Goal: Task Accomplishment & Management: Manage account settings

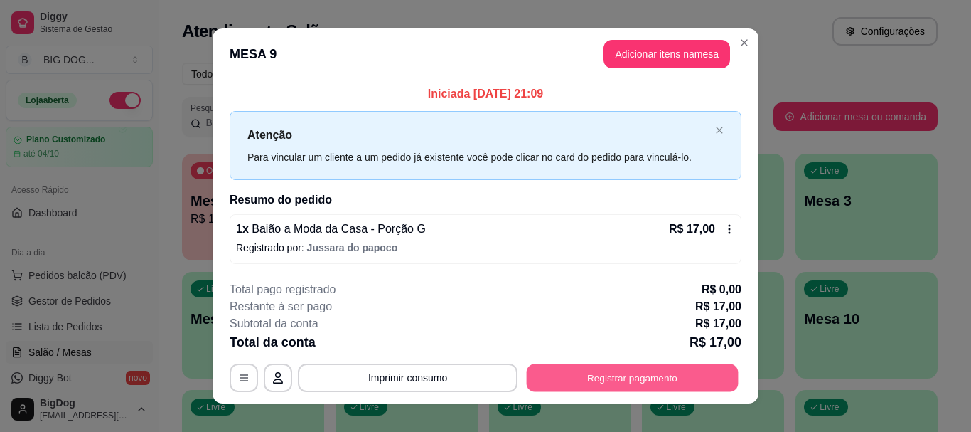
click at [575, 390] on button "Registrar pagamento" at bounding box center [633, 378] width 212 height 28
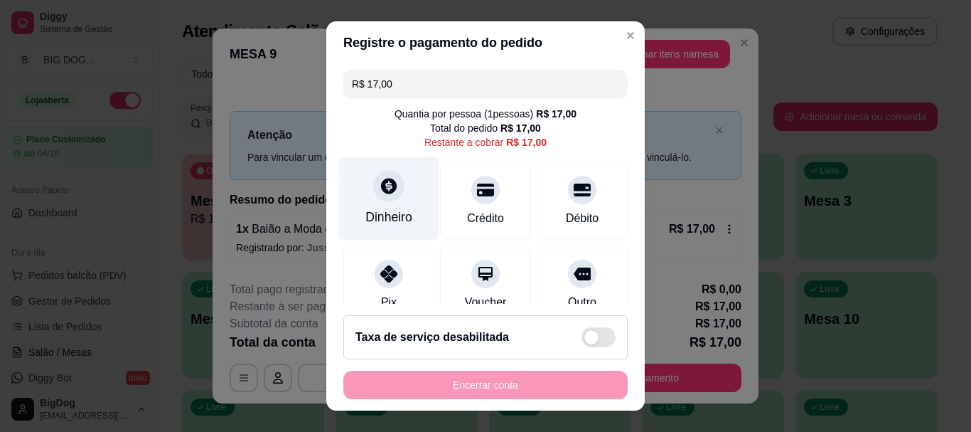
click at [390, 184] on div at bounding box center [388, 186] width 31 height 31
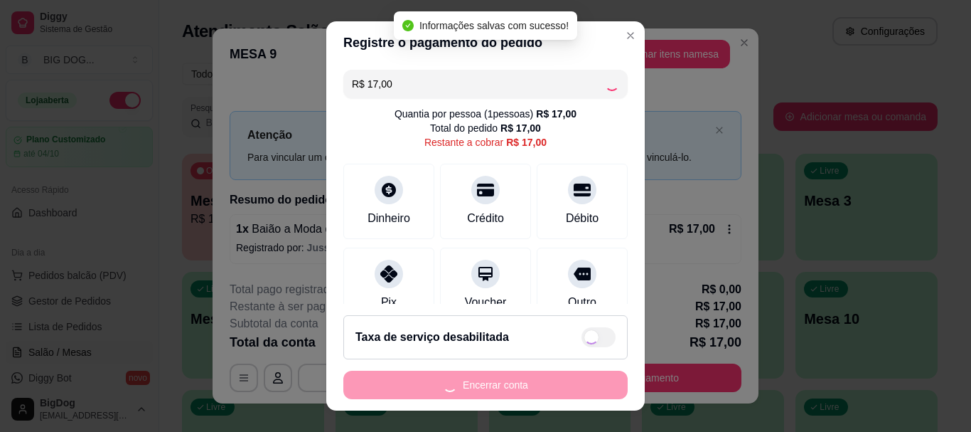
type input "R$ 0,00"
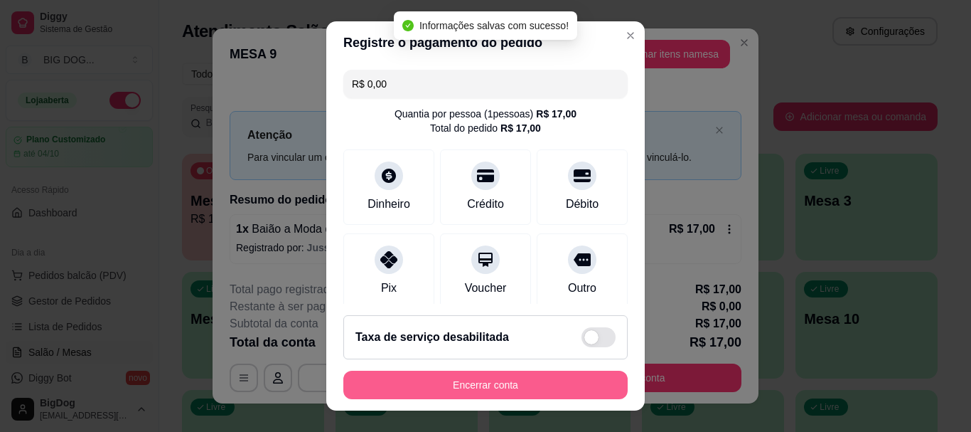
click at [525, 385] on button "Encerrar conta" at bounding box center [486, 385] width 284 height 28
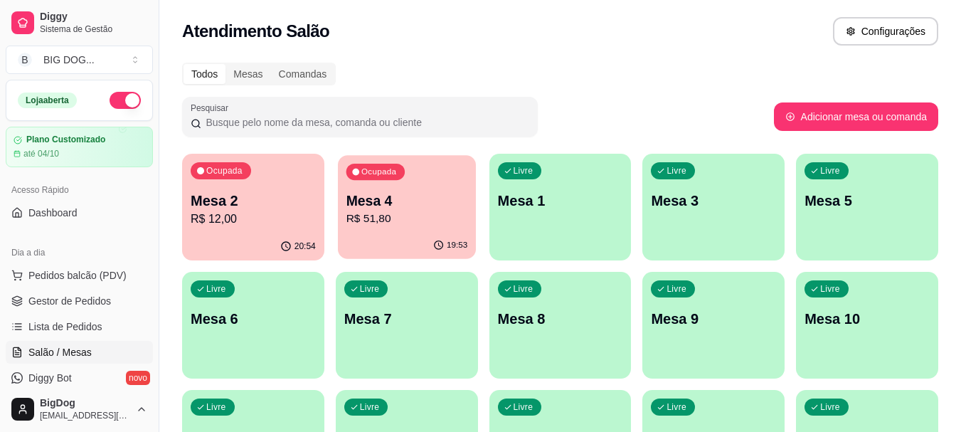
click at [366, 214] on p "R$ 51,80" at bounding box center [407, 219] width 122 height 16
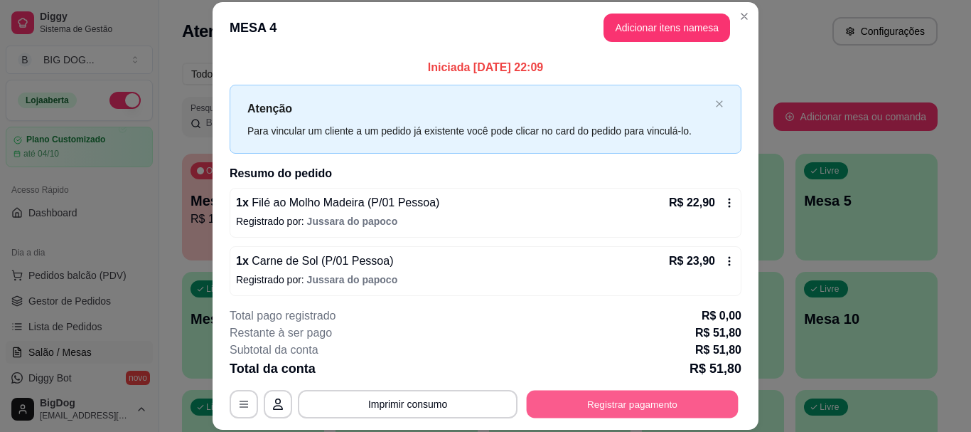
click at [661, 406] on button "Registrar pagamento" at bounding box center [633, 404] width 212 height 28
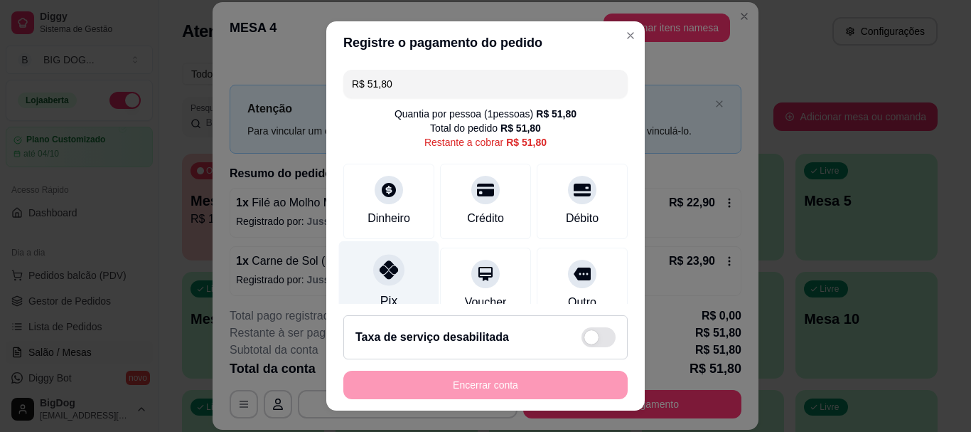
click at [390, 275] on div at bounding box center [388, 270] width 31 height 31
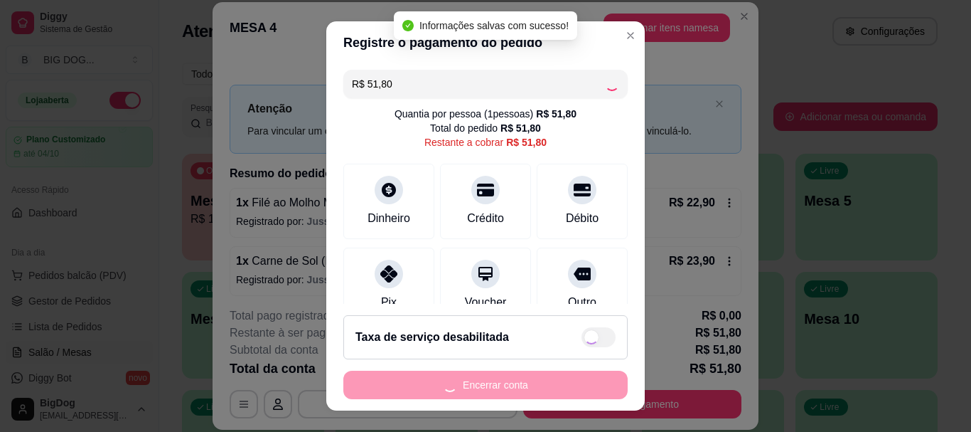
type input "R$ 0,00"
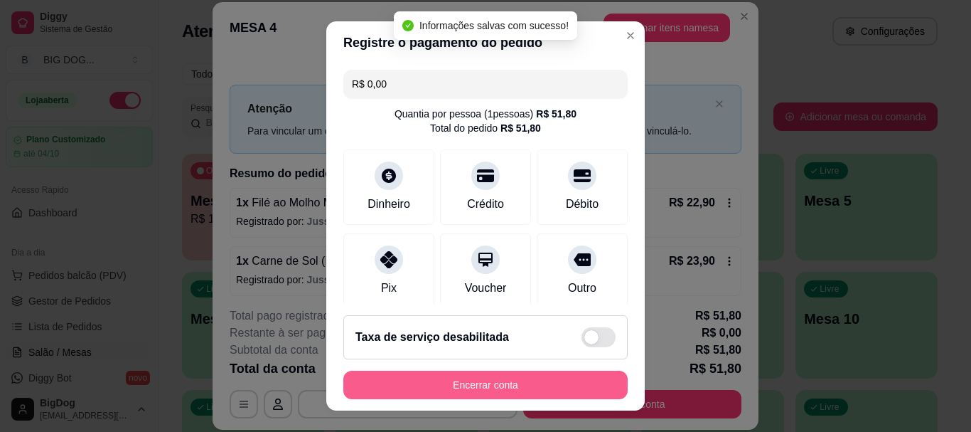
click at [516, 387] on button "Encerrar conta" at bounding box center [486, 385] width 284 height 28
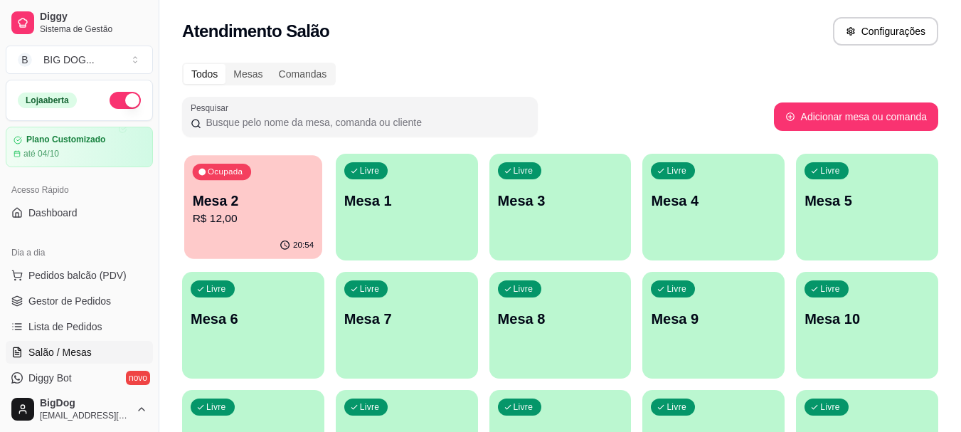
click at [255, 228] on div "Ocupada Mesa 2 R$ 12,00" at bounding box center [253, 193] width 138 height 77
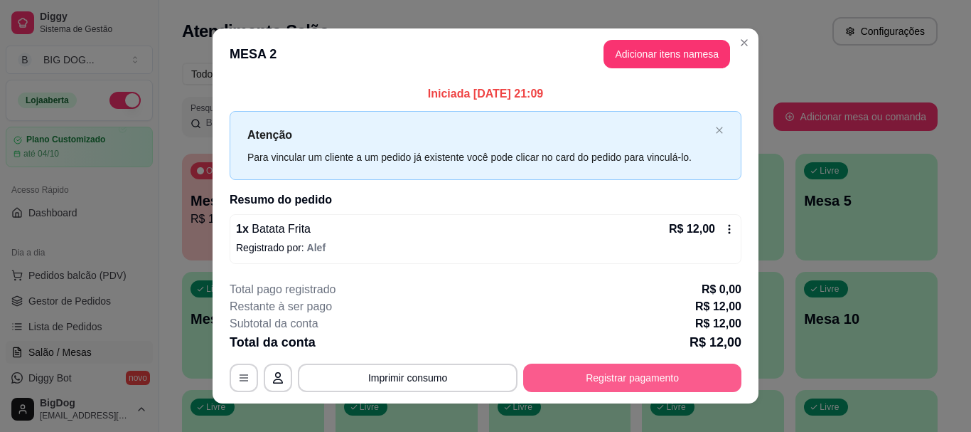
click at [637, 372] on button "Registrar pagamento" at bounding box center [632, 377] width 218 height 28
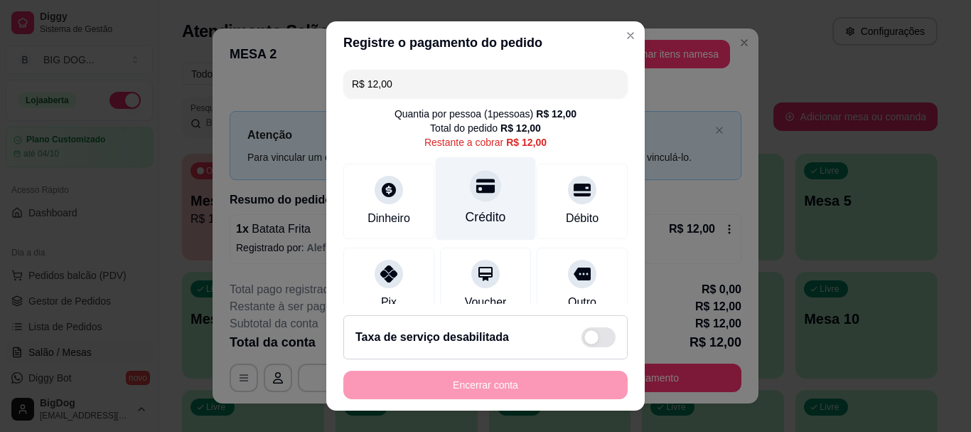
click at [449, 201] on div "Crédito" at bounding box center [486, 198] width 100 height 83
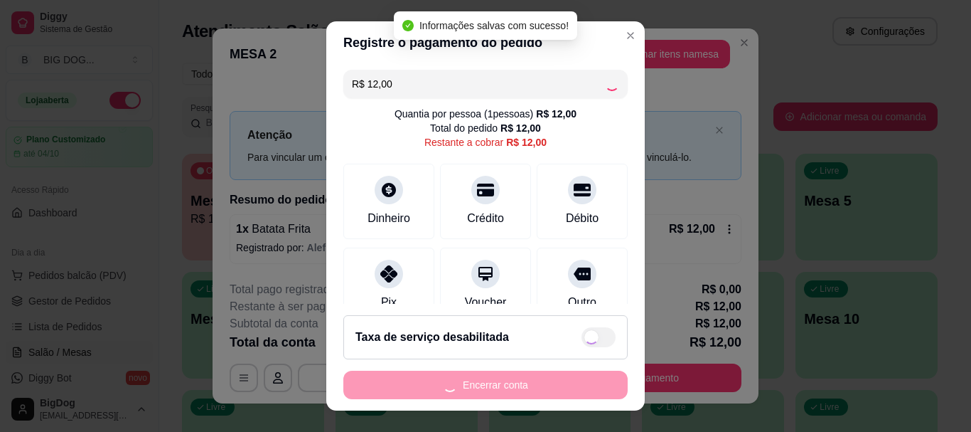
type input "R$ 0,00"
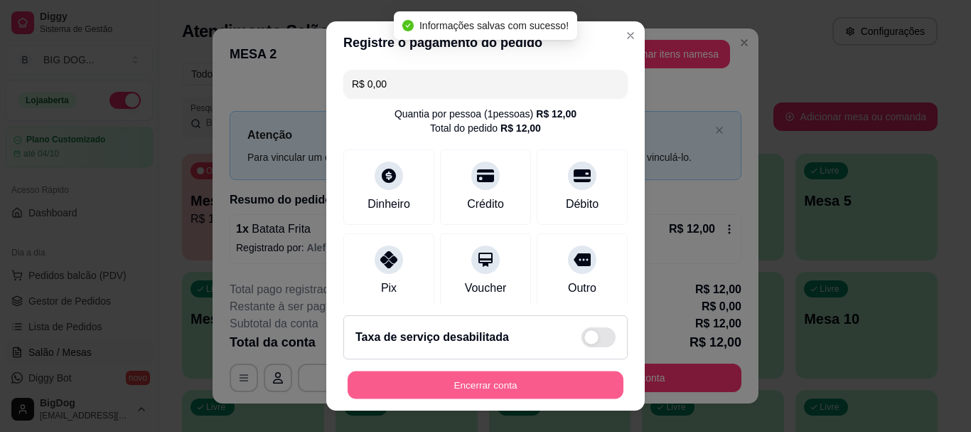
click at [516, 380] on button "Encerrar conta" at bounding box center [486, 385] width 276 height 28
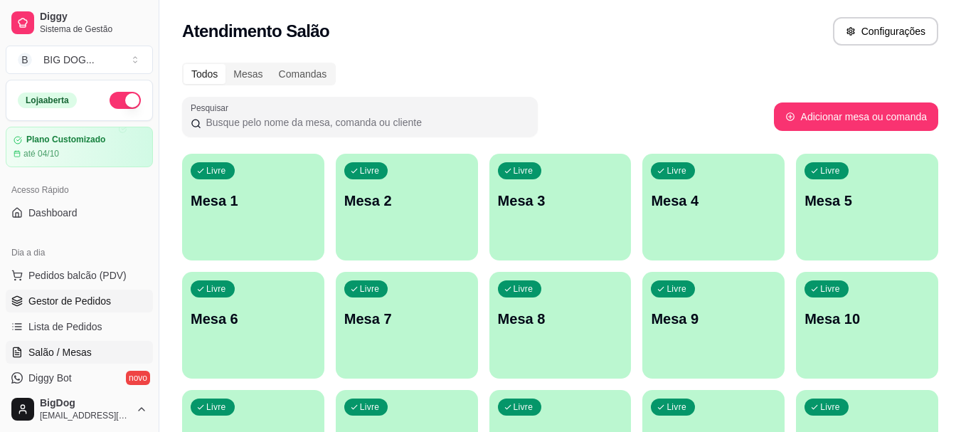
click at [87, 299] on span "Gestor de Pedidos" at bounding box center [69, 301] width 82 height 14
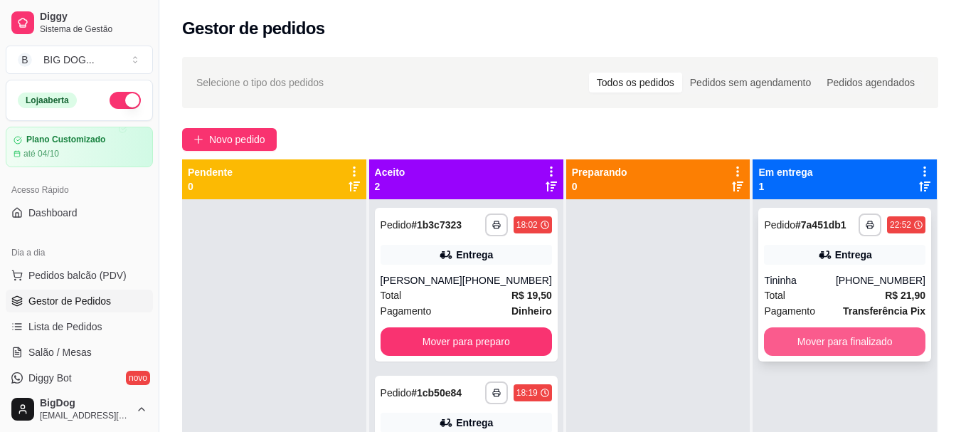
click at [843, 352] on button "Mover para finalizado" at bounding box center [844, 341] width 161 height 28
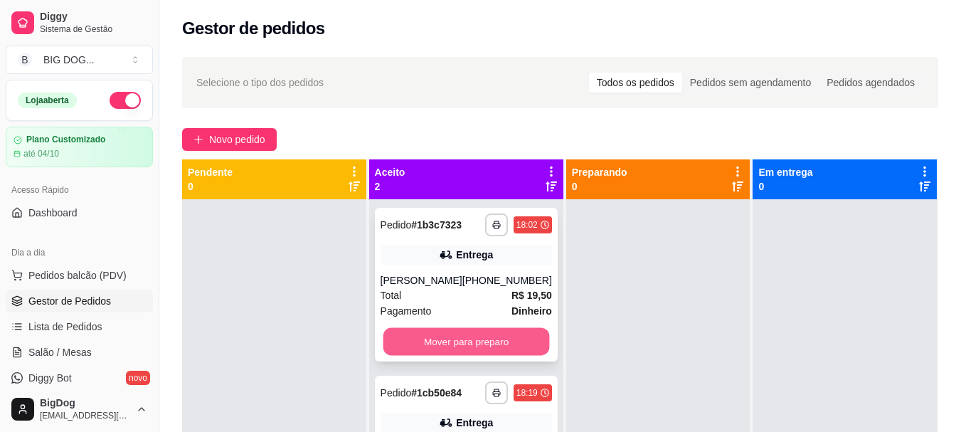
click at [516, 347] on button "Mover para preparo" at bounding box center [466, 342] width 166 height 28
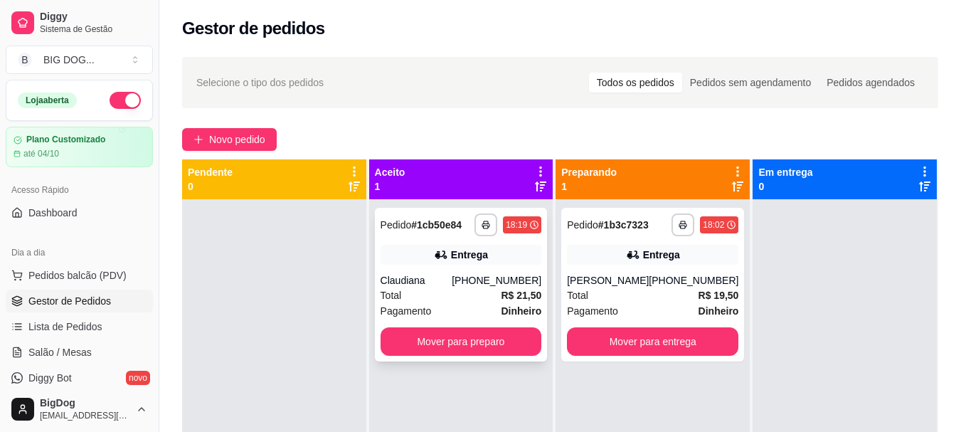
click at [484, 292] on div "Total R$ 21,50" at bounding box center [460, 295] width 161 height 16
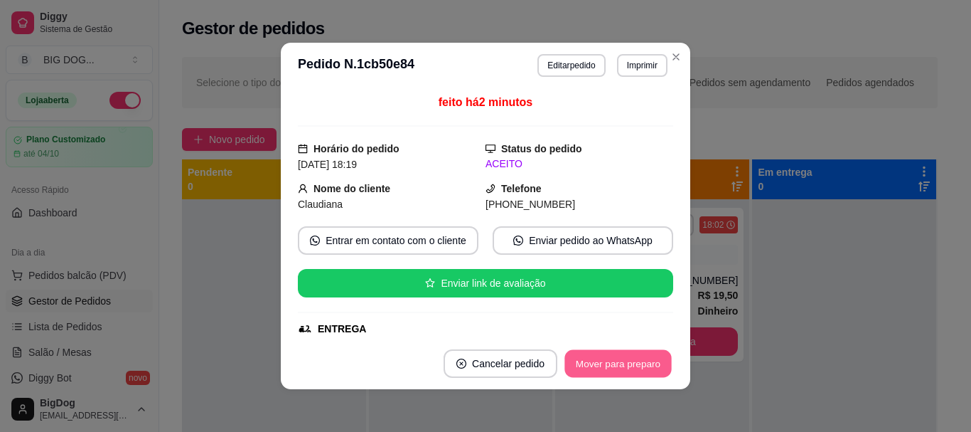
click at [592, 361] on button "Mover para preparo" at bounding box center [618, 364] width 107 height 28
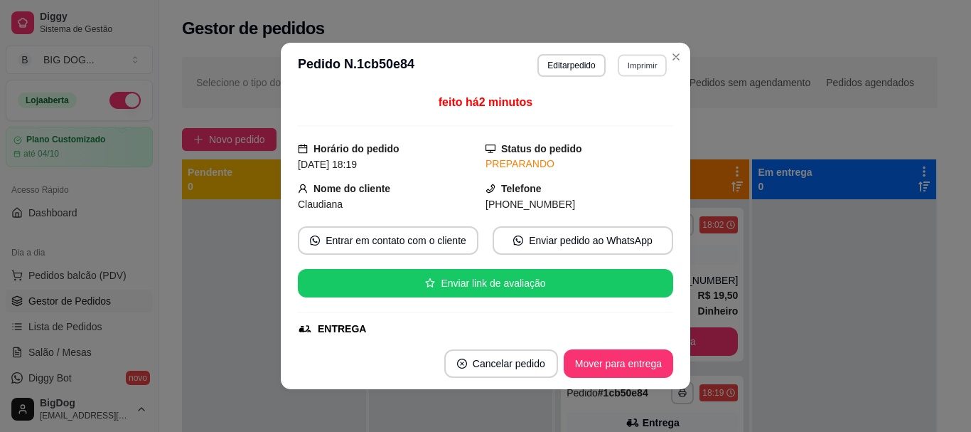
click at [642, 69] on button "Imprimir" at bounding box center [642, 65] width 49 height 22
click at [623, 121] on button "IMPRESSORA" at bounding box center [611, 115] width 103 height 23
